Goal: Book appointment/travel/reservation

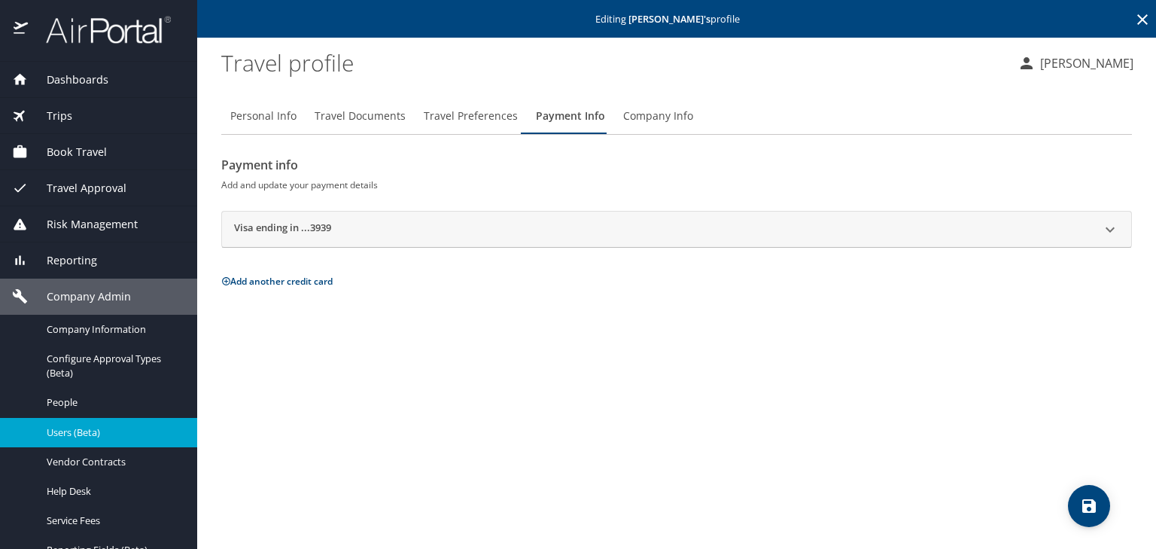
click at [98, 154] on span "Book Travel" at bounding box center [67, 152] width 79 height 17
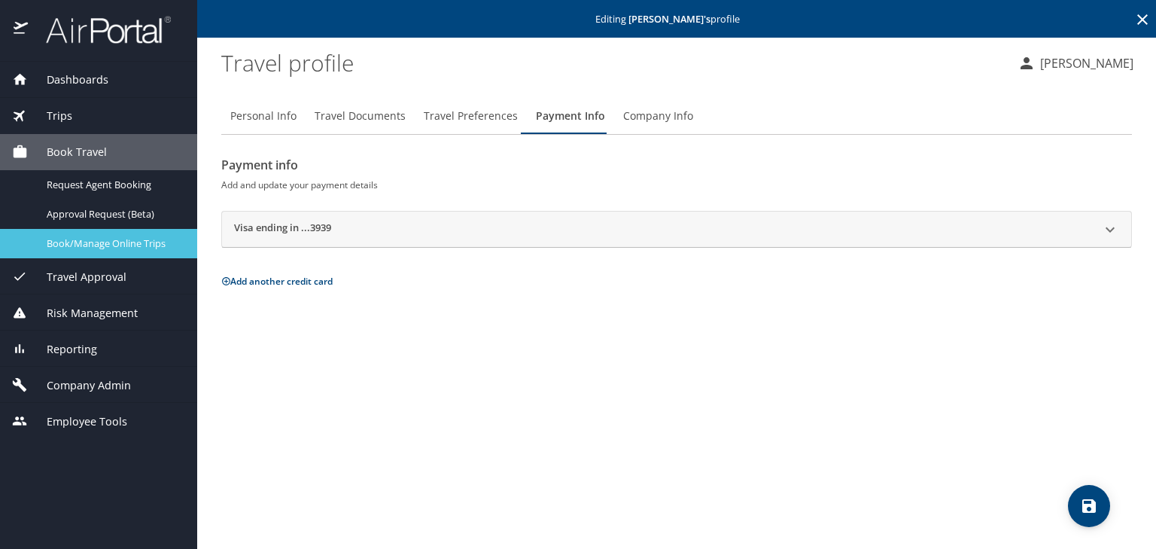
click at [115, 241] on span "Book/Manage Online Trips" at bounding box center [113, 243] width 132 height 14
